Goal: Check status: Check status

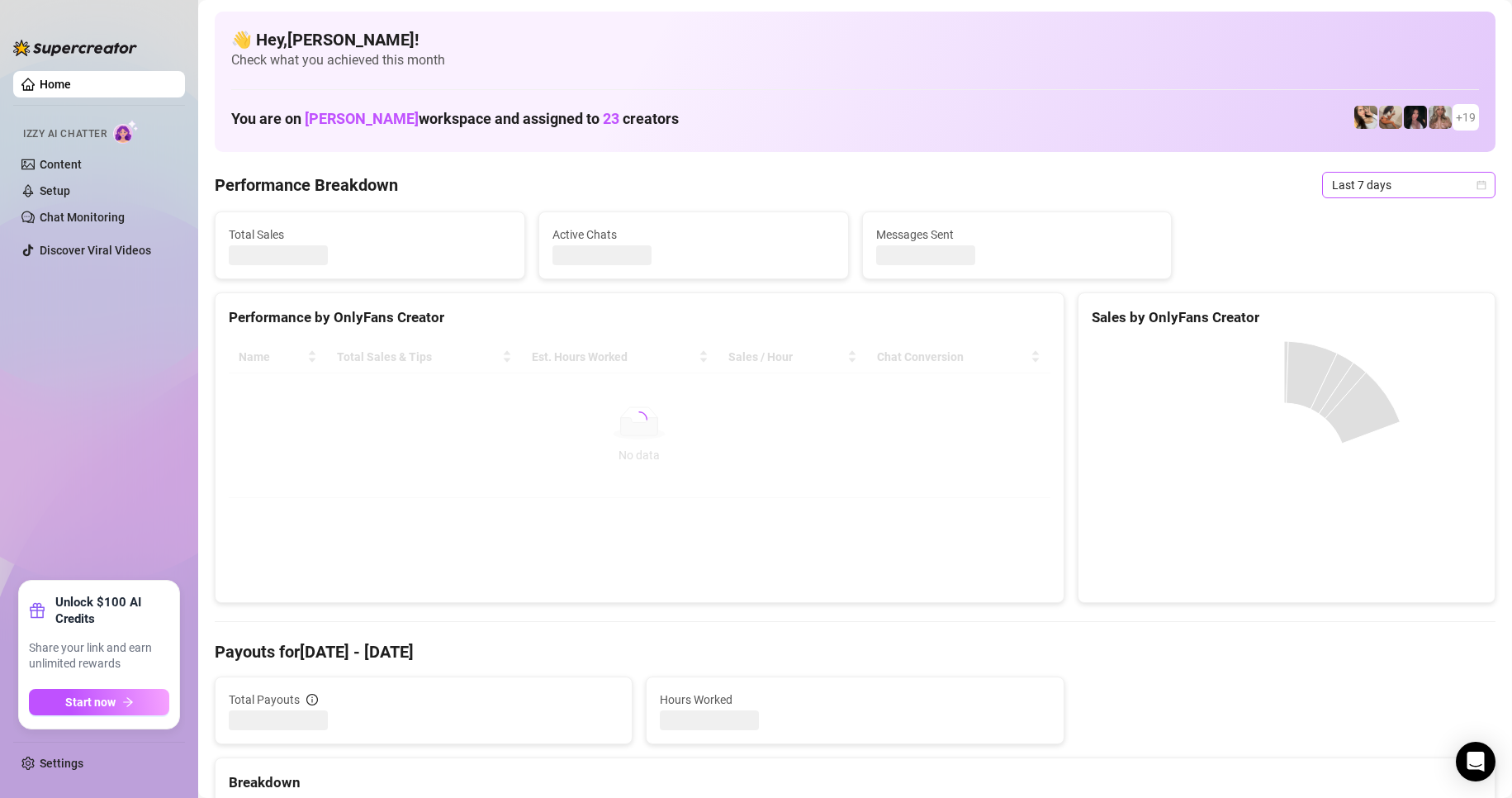
click at [1375, 184] on span "Last 7 days" at bounding box center [1408, 185] width 154 height 24
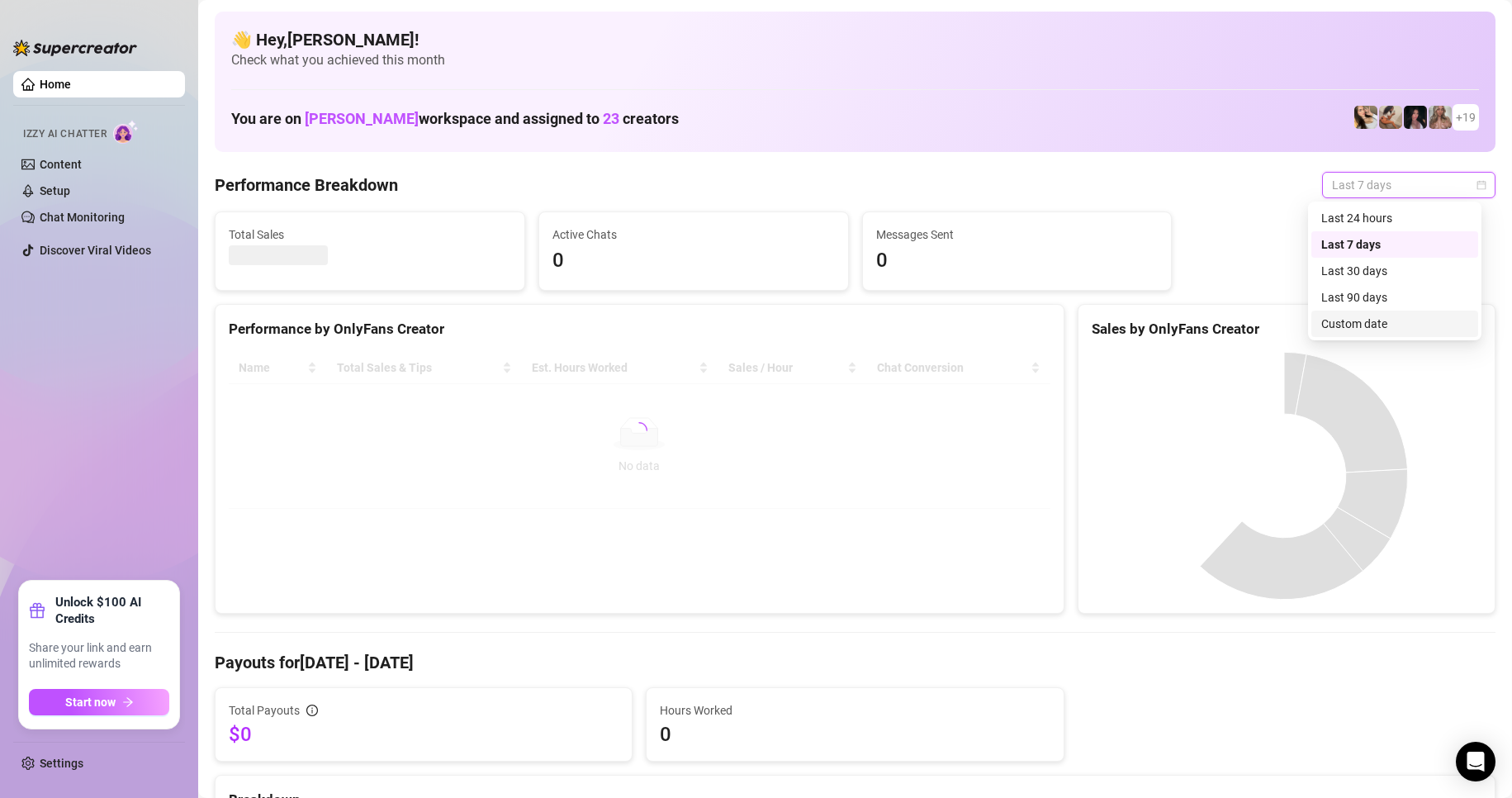
click at [1358, 324] on div "Custom date" at bounding box center [1394, 323] width 147 height 18
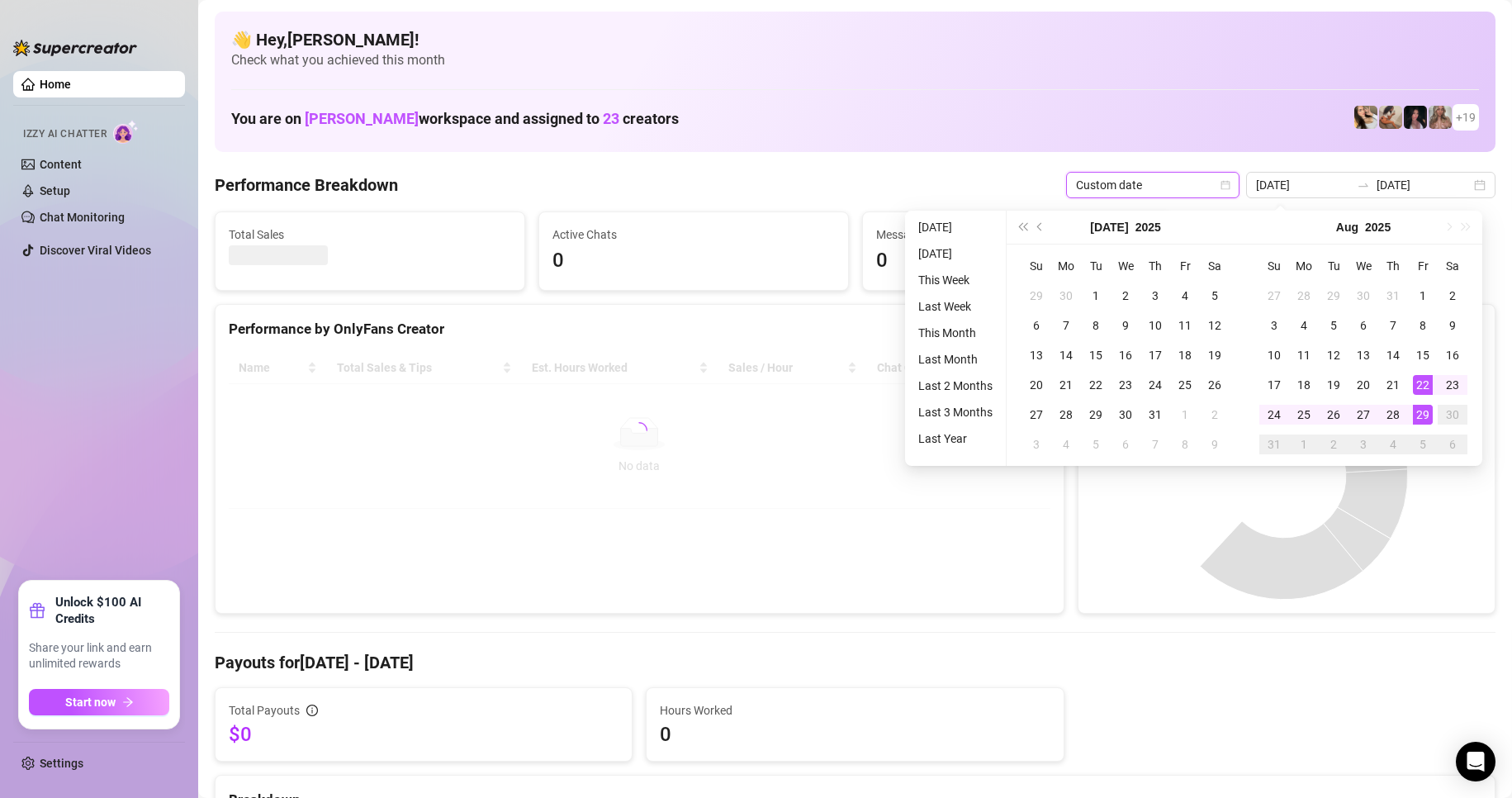
type input "[DATE]"
click at [1429, 414] on div "29" at bounding box center [1422, 414] width 20 height 20
type input "[DATE]"
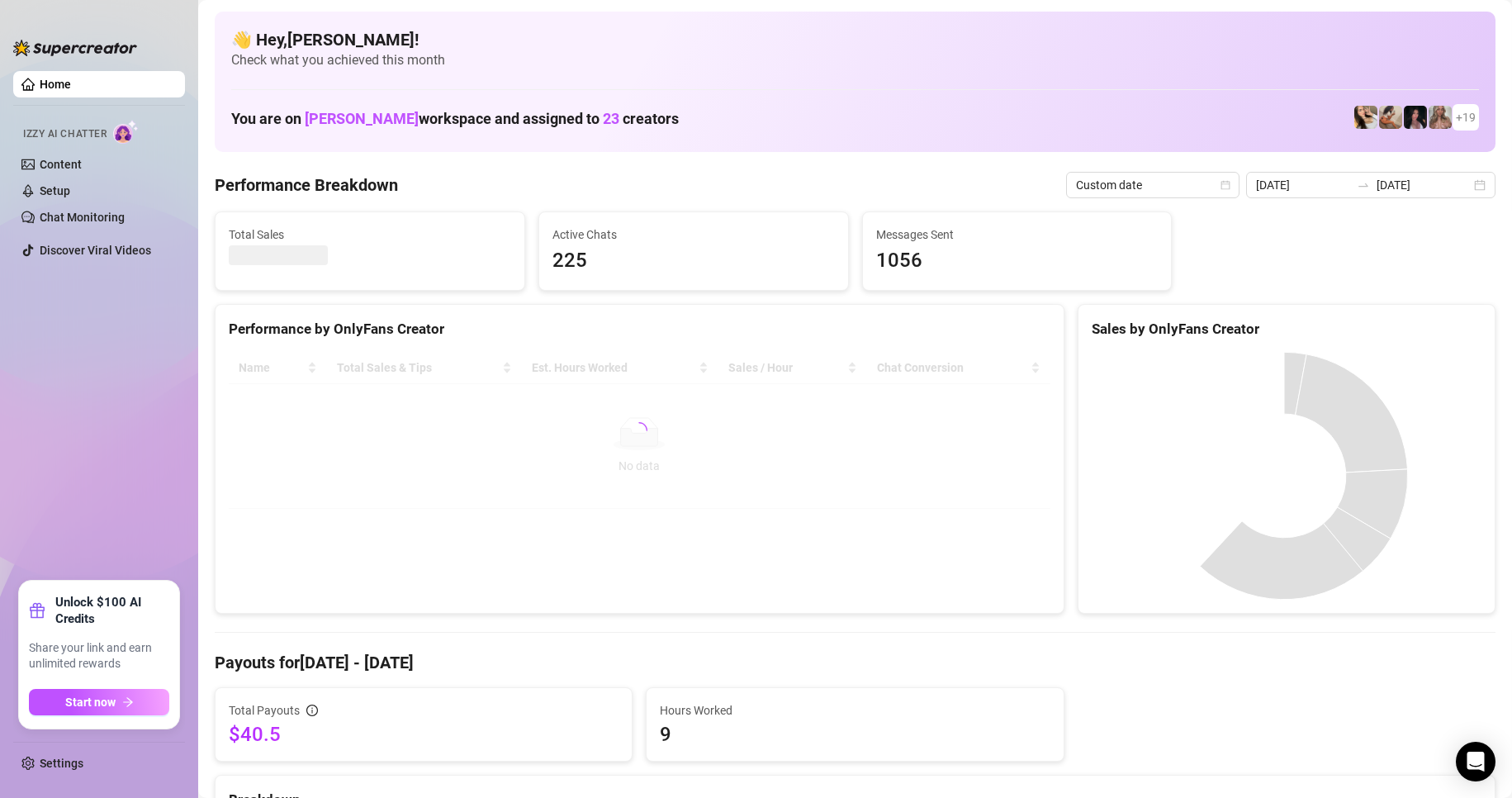
drag, startPoint x: 857, startPoint y: 192, endPoint x: 1471, endPoint y: 680, distance: 784.3
click at [857, 192] on div "Performance Breakdown Custom date [DATE] [DATE]" at bounding box center [854, 185] width 1280 height 26
